Goal: Find specific page/section

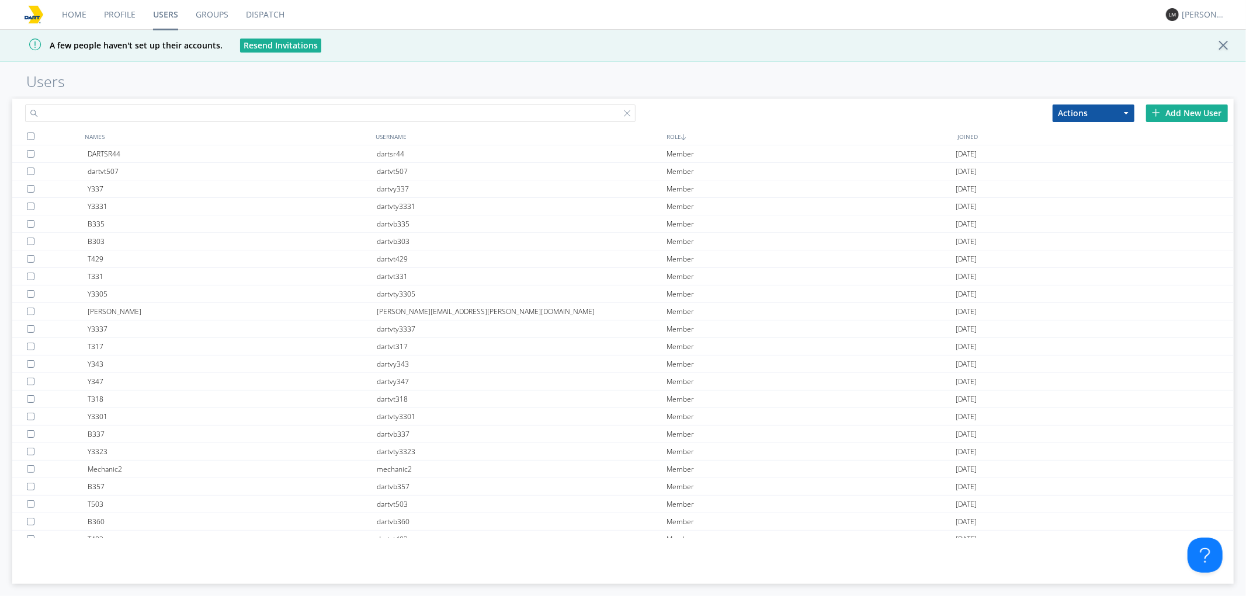
click at [238, 113] on input "text" at bounding box center [330, 114] width 610 height 18
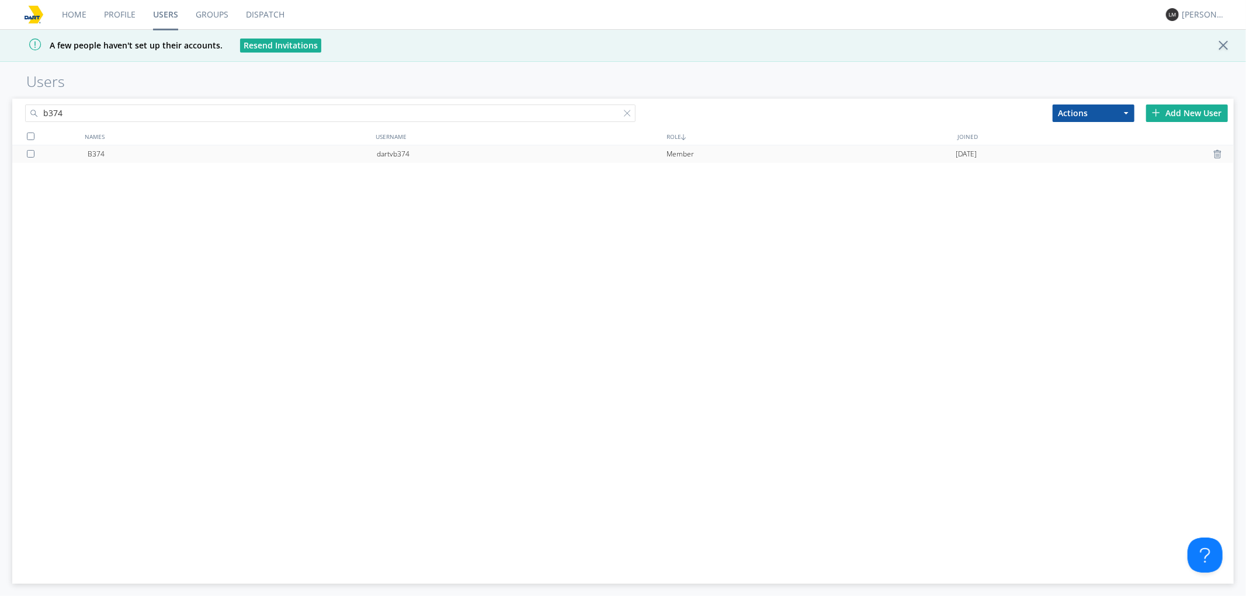
type input "b374"
click at [324, 155] on div "B374" at bounding box center [233, 154] width 290 height 18
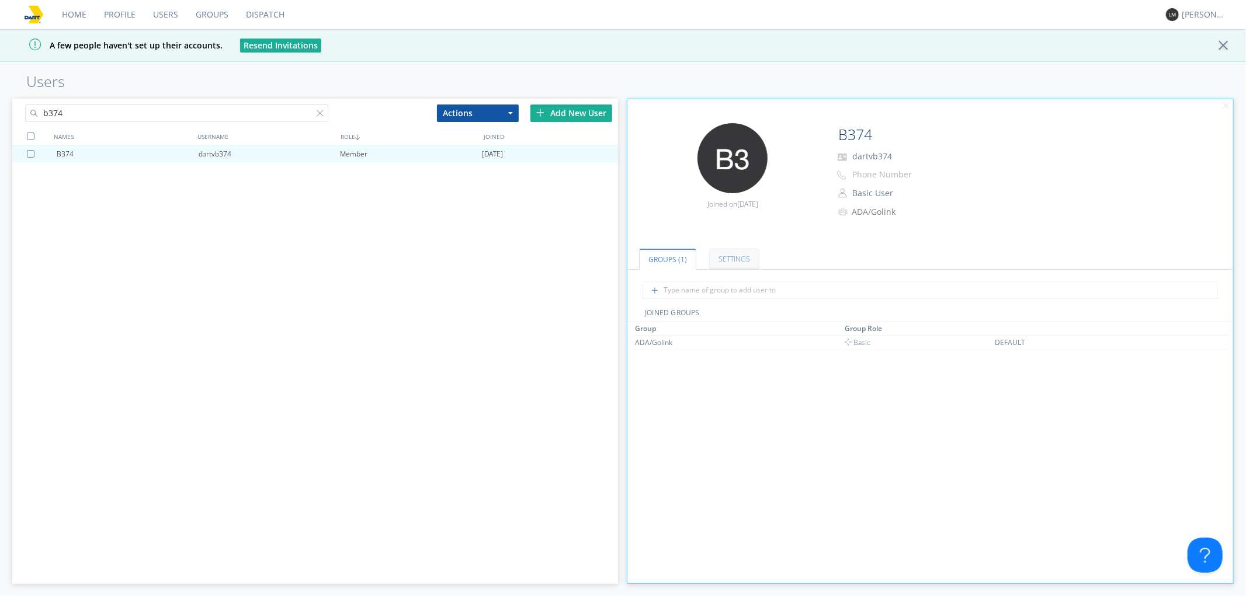
click at [737, 265] on link "Settings" at bounding box center [734, 259] width 50 height 20
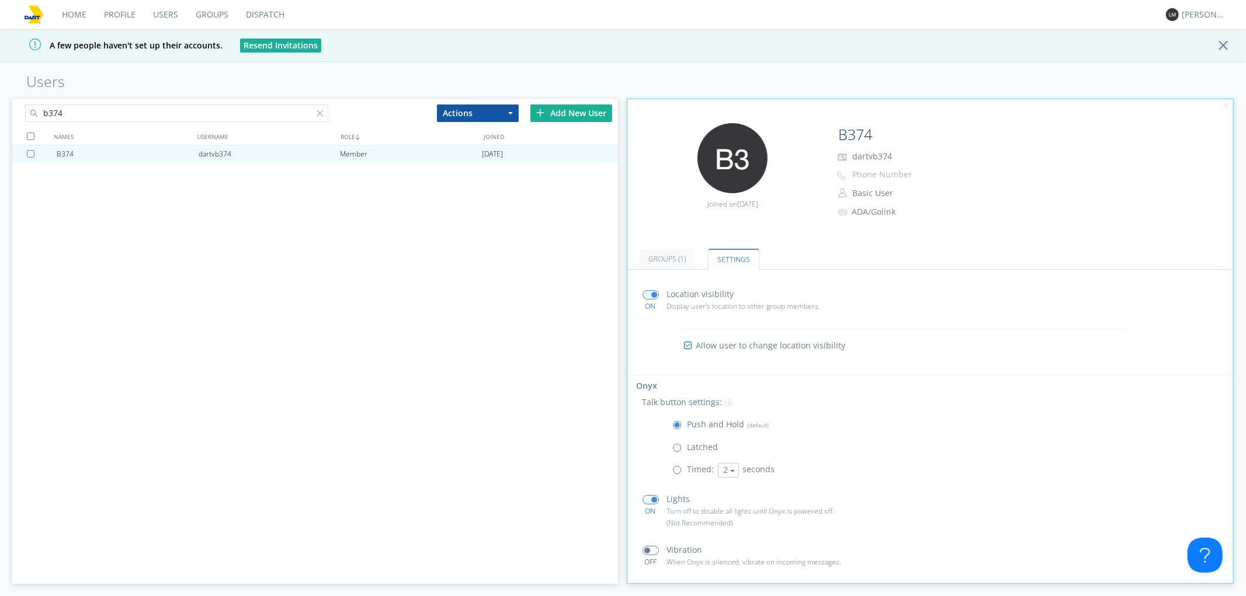
click at [89, 10] on link "Home" at bounding box center [74, 14] width 42 height 29
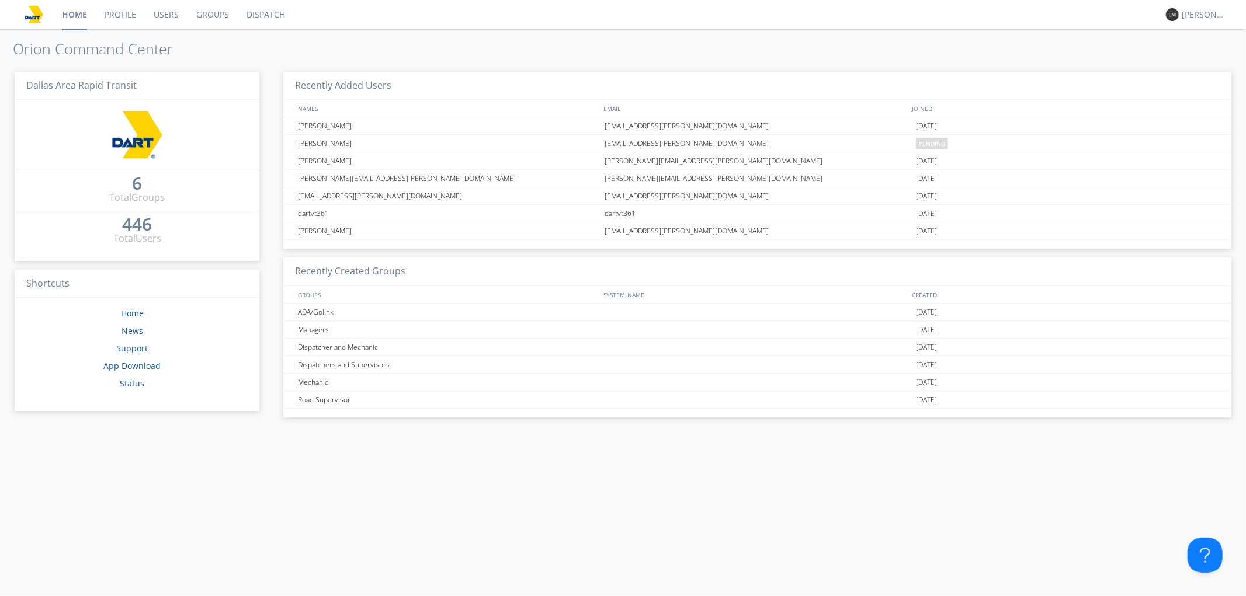
click at [151, 353] on div "Support" at bounding box center [132, 349] width 235 height 12
click at [135, 331] on link "News" at bounding box center [133, 330] width 22 height 11
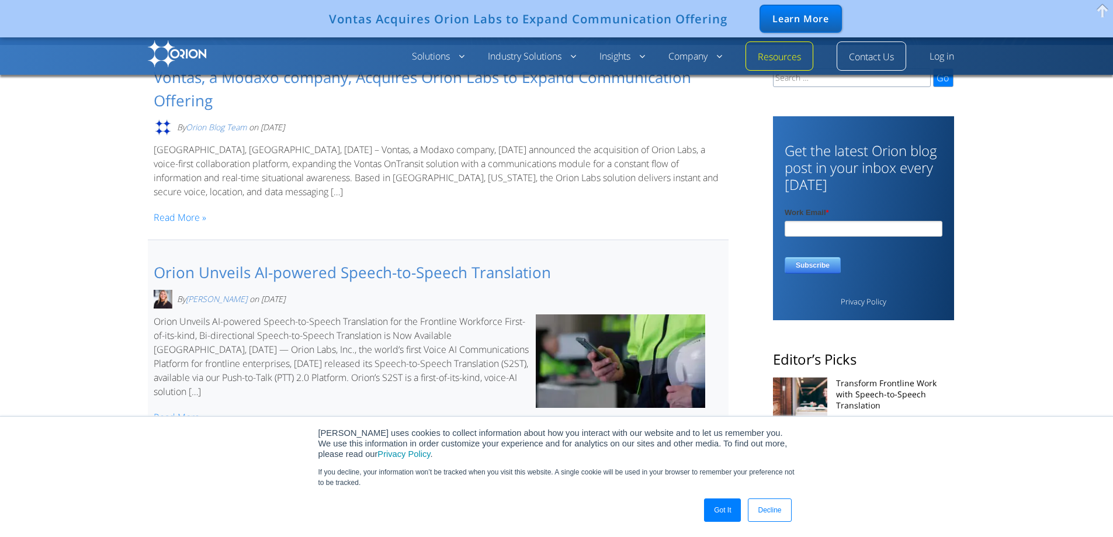
scroll to position [117, 0]
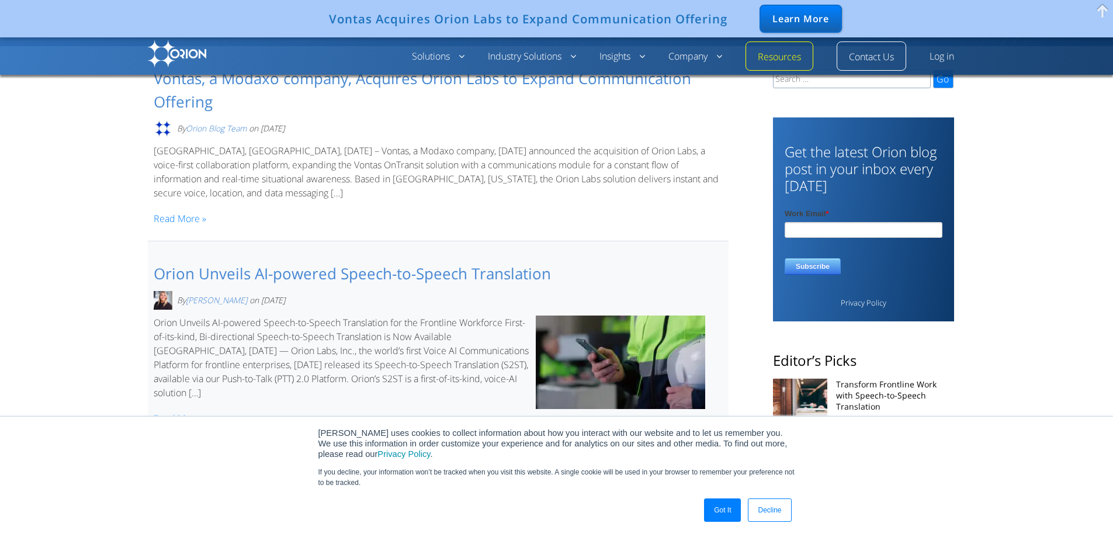
click at [727, 514] on link "Got It" at bounding box center [722, 509] width 37 height 23
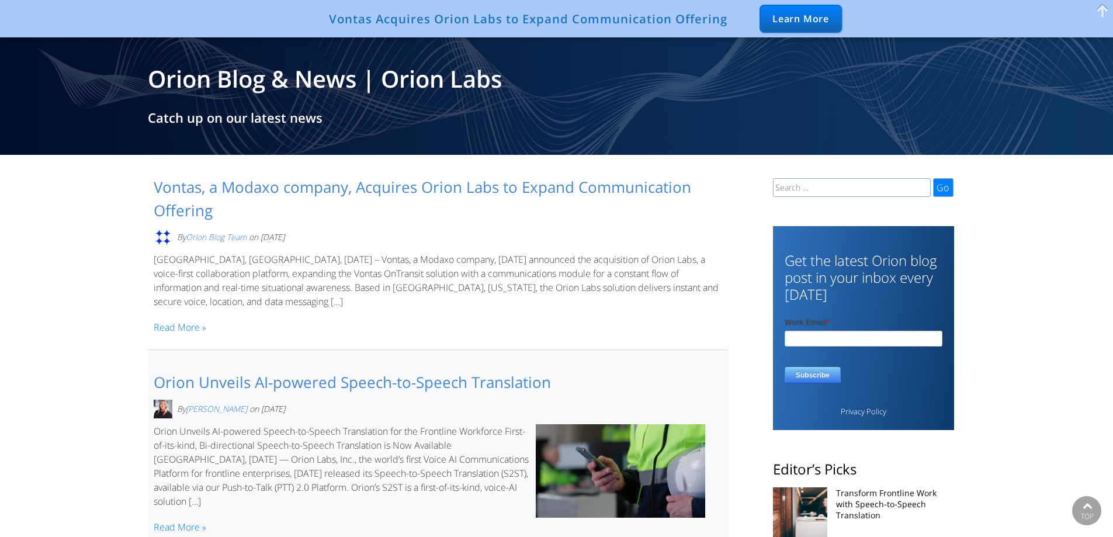
scroll to position [0, 0]
